Goal: Task Accomplishment & Management: Use online tool/utility

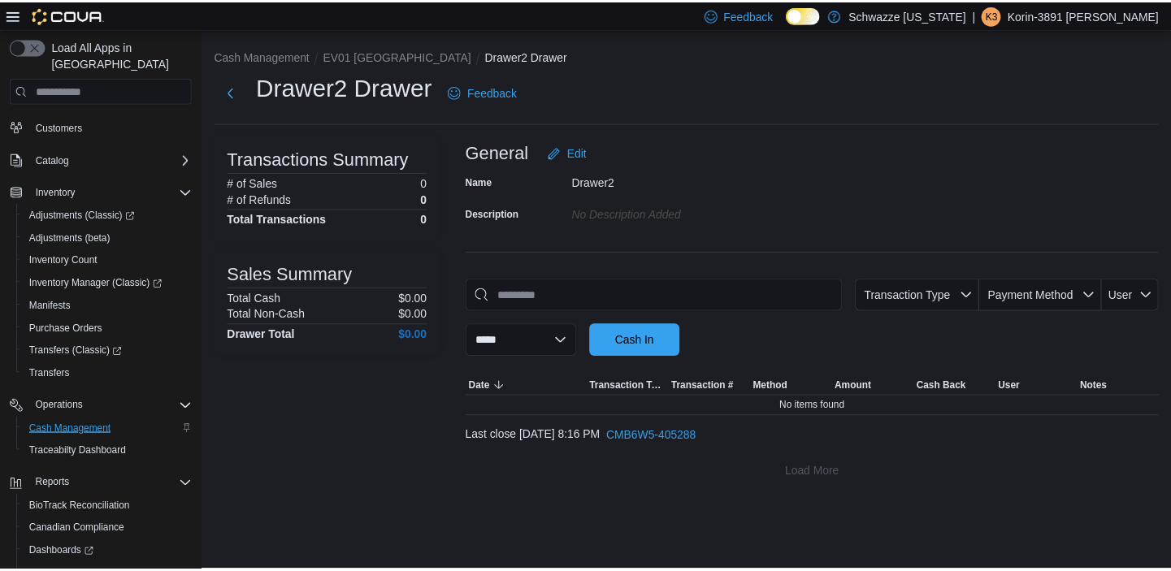
scroll to position [147, 0]
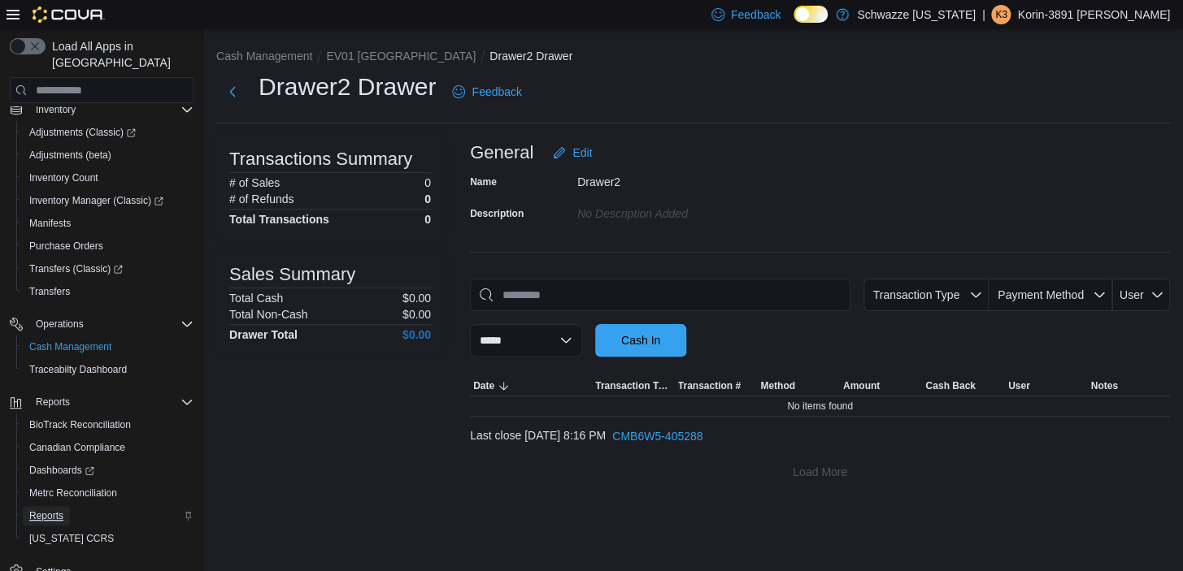
click at [41, 510] on span "Reports" at bounding box center [46, 516] width 34 height 13
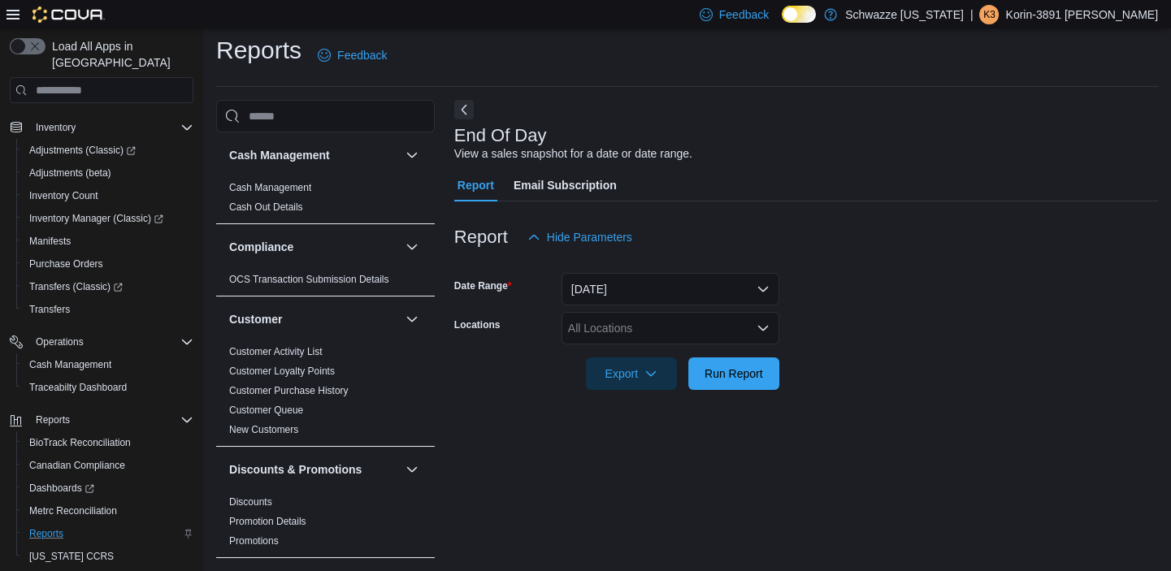
scroll to position [10, 0]
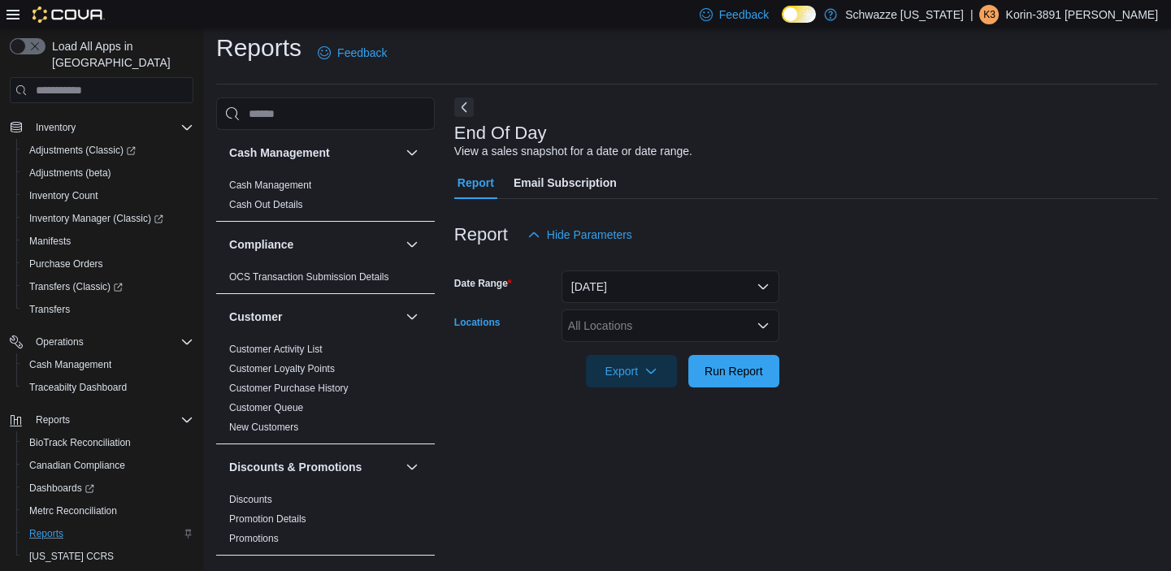
click at [671, 334] on div "All Locations" at bounding box center [671, 326] width 218 height 33
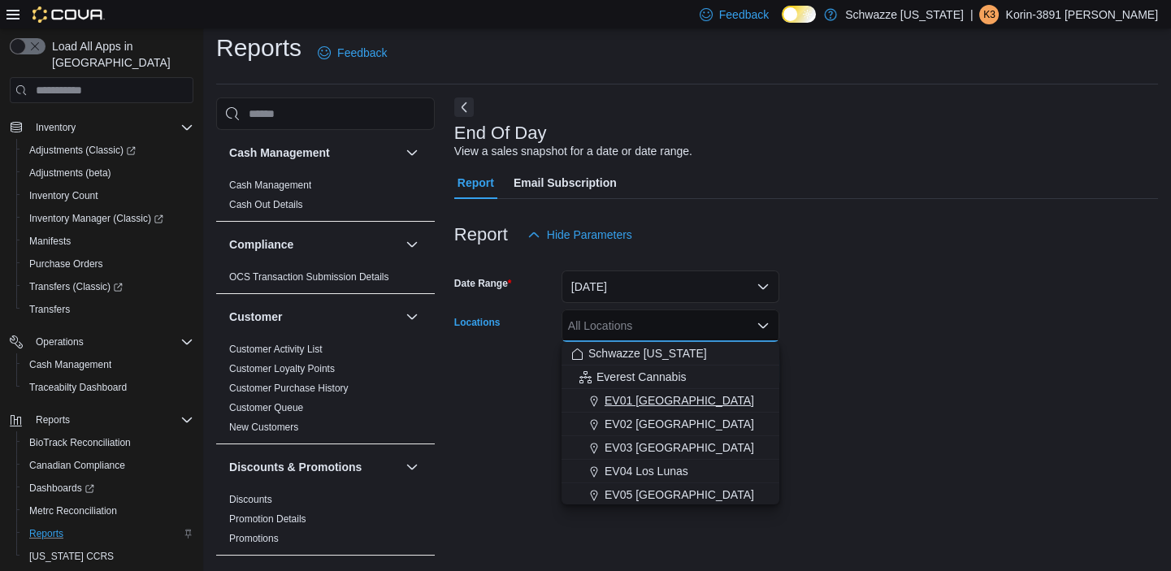
click at [670, 402] on span "EV01 [GEOGRAPHIC_DATA]" at bounding box center [680, 401] width 150 height 16
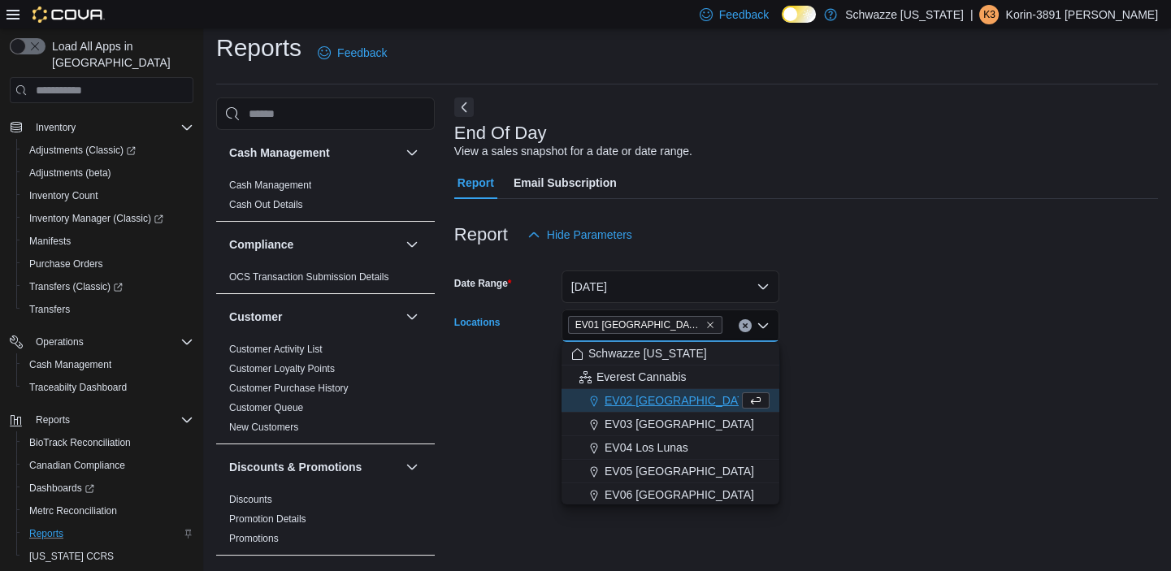
drag, startPoint x: 976, startPoint y: 306, endPoint x: 726, endPoint y: 343, distance: 252.4
click at [963, 306] on form "Date Range [DATE] Locations [GEOGRAPHIC_DATA] [GEOGRAPHIC_DATA] box. Selected. …" at bounding box center [806, 319] width 704 height 137
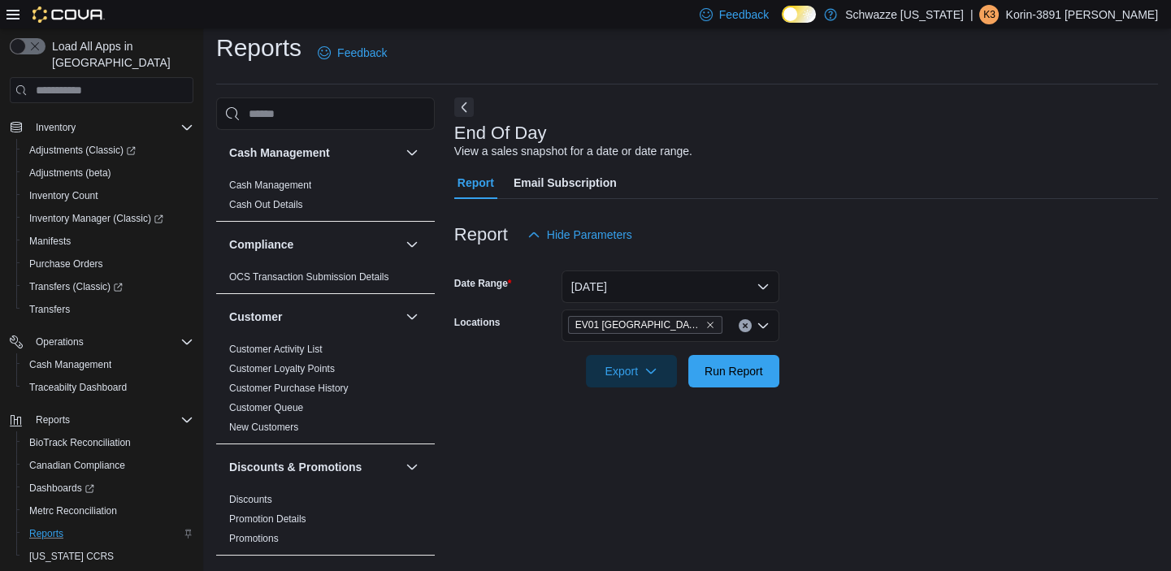
click at [741, 389] on div at bounding box center [806, 398] width 704 height 20
click at [738, 365] on span "Run Report" at bounding box center [734, 371] width 59 height 16
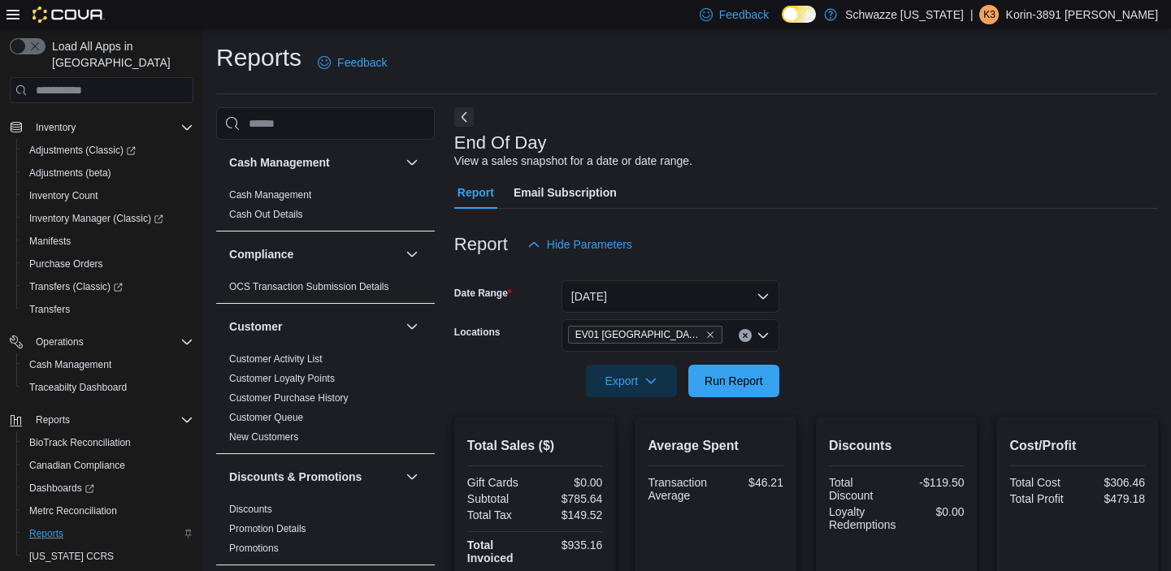
drag, startPoint x: 1036, startPoint y: 272, endPoint x: 959, endPoint y: 173, distance: 125.1
click at [959, 173] on div "End Of Day View a sales snapshot for a date or date range. Report Email Subscri…" at bounding box center [806, 540] width 704 height 867
drag, startPoint x: 923, startPoint y: 276, endPoint x: 845, endPoint y: 215, distance: 99.0
click at [845, 215] on div at bounding box center [806, 219] width 704 height 20
drag, startPoint x: 936, startPoint y: 206, endPoint x: 755, endPoint y: 143, distance: 191.0
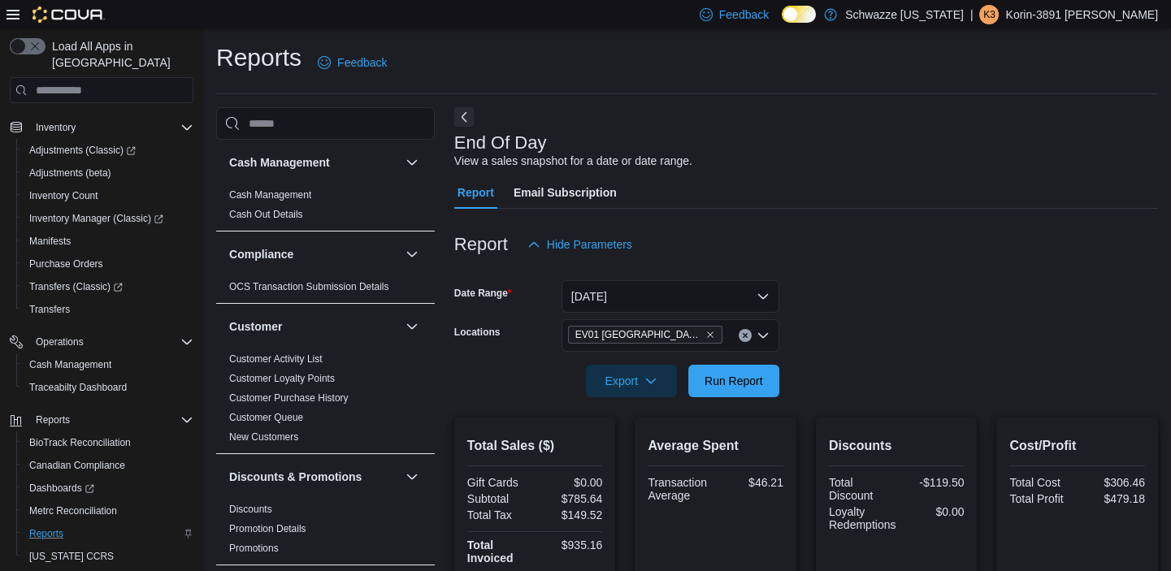
click at [752, 147] on div "End Of Day View a sales snapshot for a date or date range." at bounding box center [802, 151] width 696 height 37
click at [737, 382] on span "Run Report" at bounding box center [734, 380] width 59 height 16
